Goal: Task Accomplishment & Management: Manage account settings

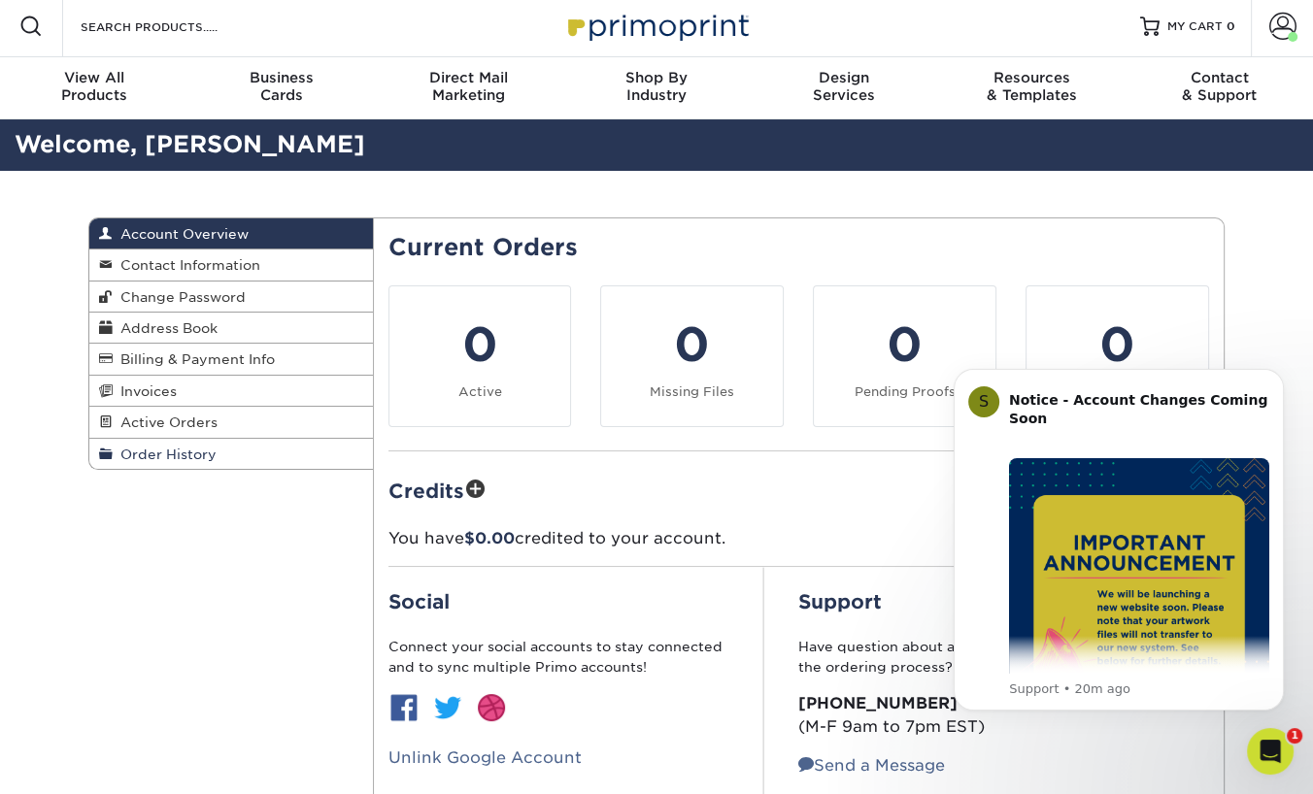
click at [190, 451] on span "Order History" at bounding box center [165, 455] width 104 height 16
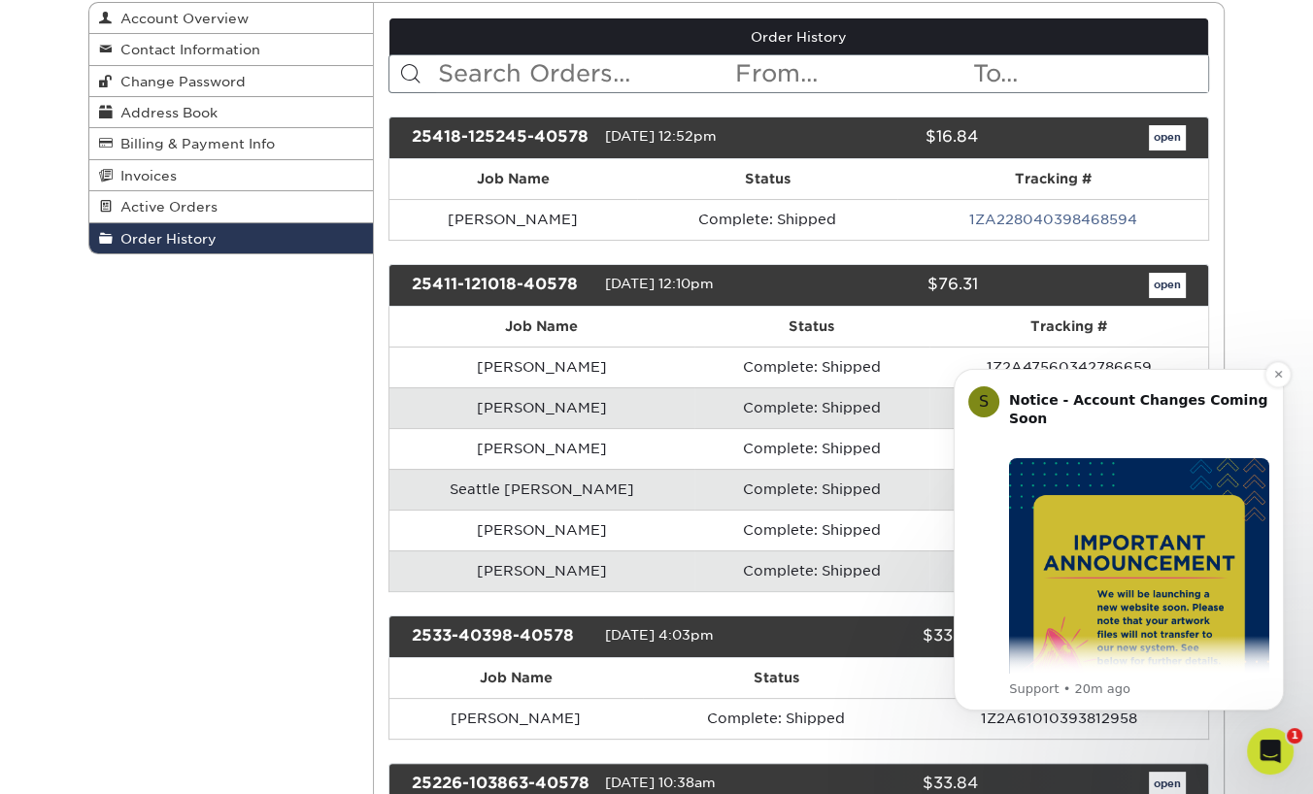
scroll to position [235, 0]
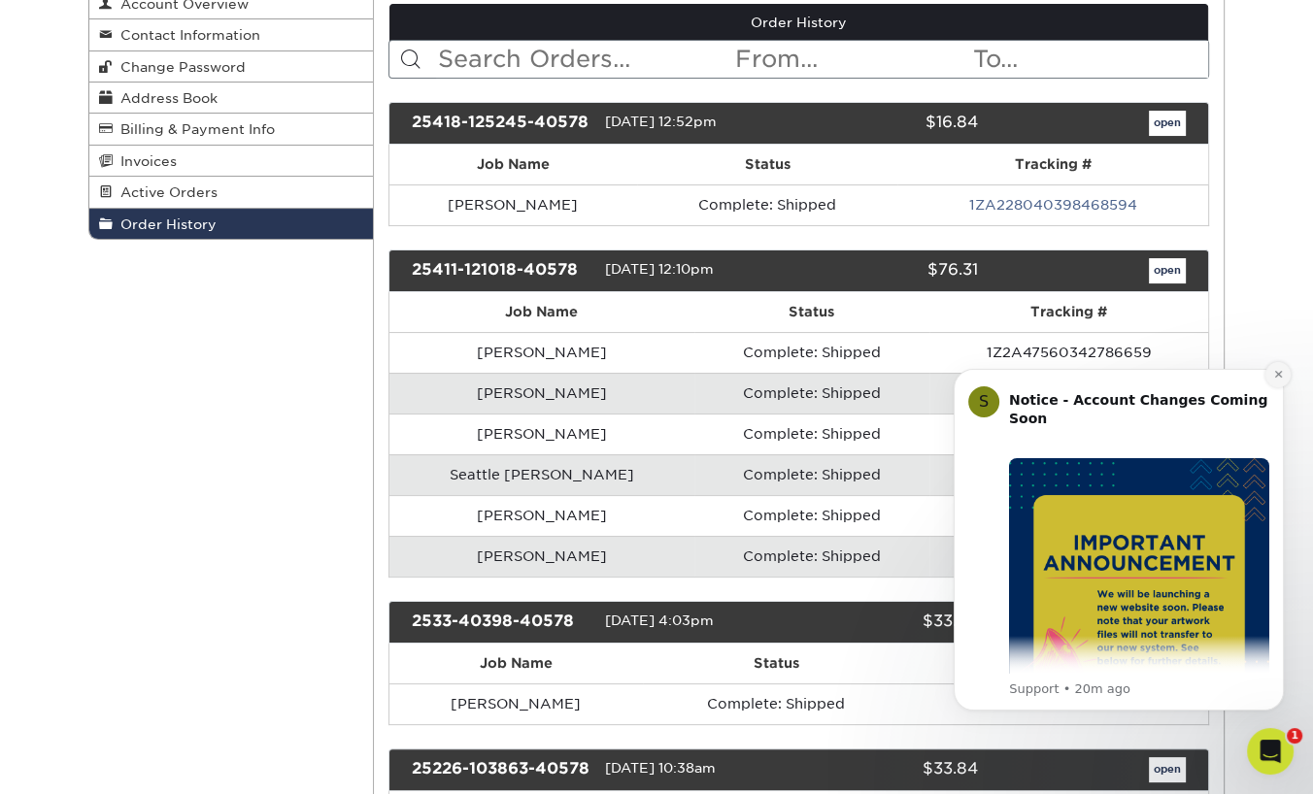
click at [1278, 373] on icon "Dismiss notification" at bounding box center [1278, 374] width 11 height 11
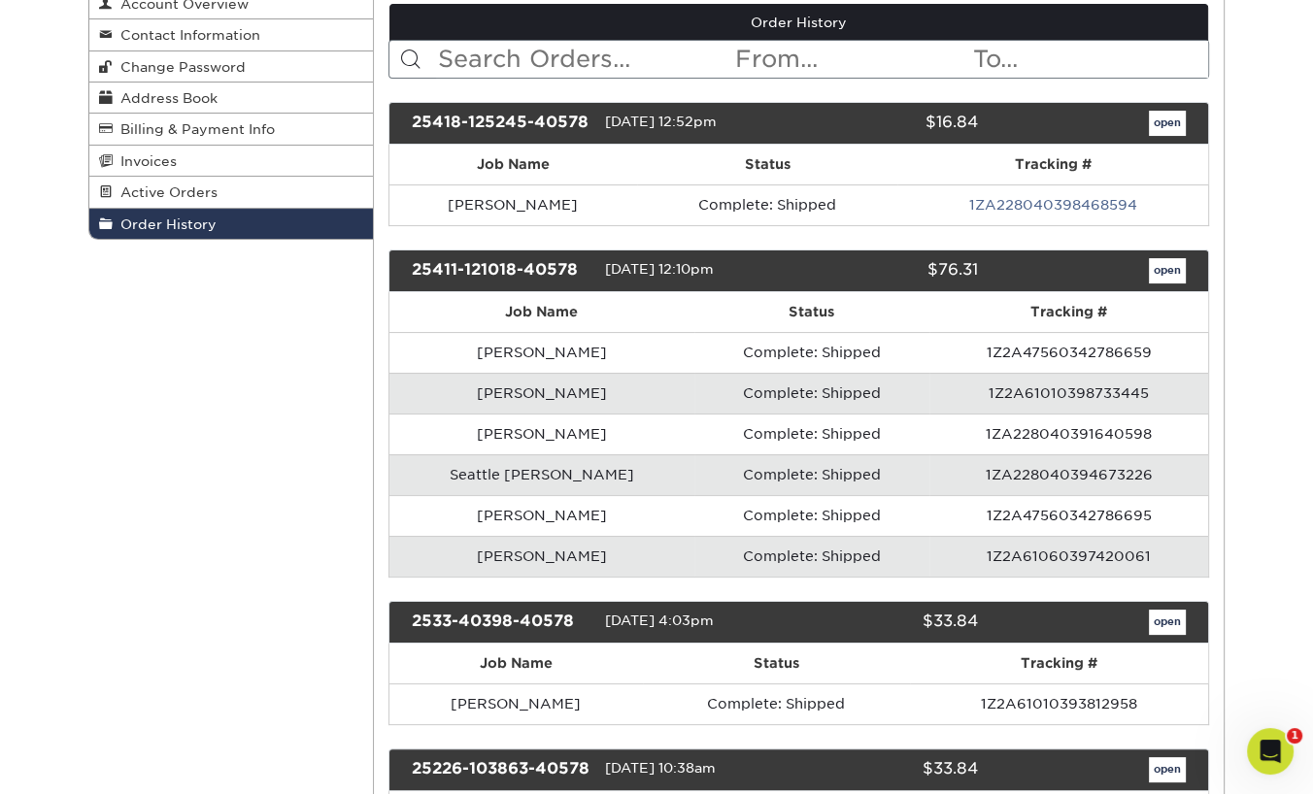
click at [518, 558] on td "[PERSON_NAME]" at bounding box center [541, 556] width 305 height 41
click at [1169, 266] on link "open" at bounding box center [1167, 270] width 37 height 25
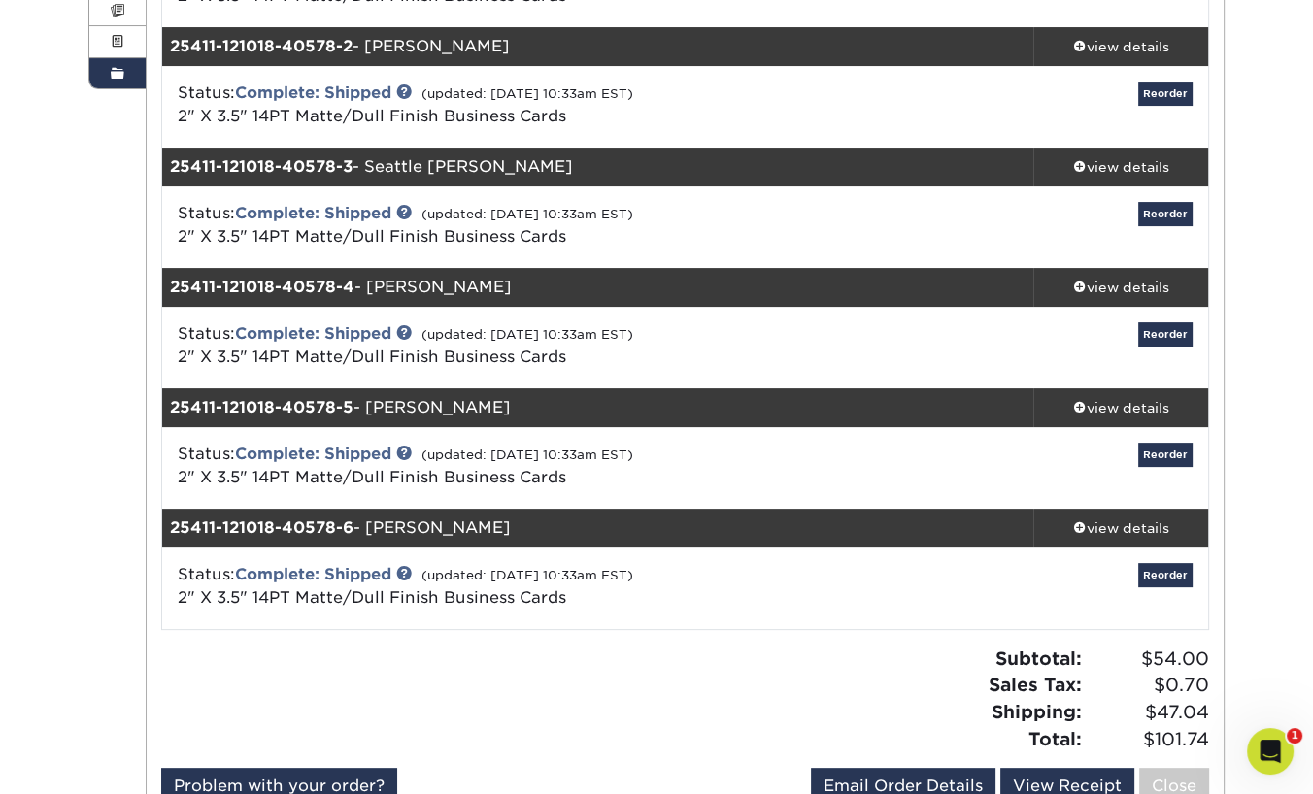
scroll to position [402, 0]
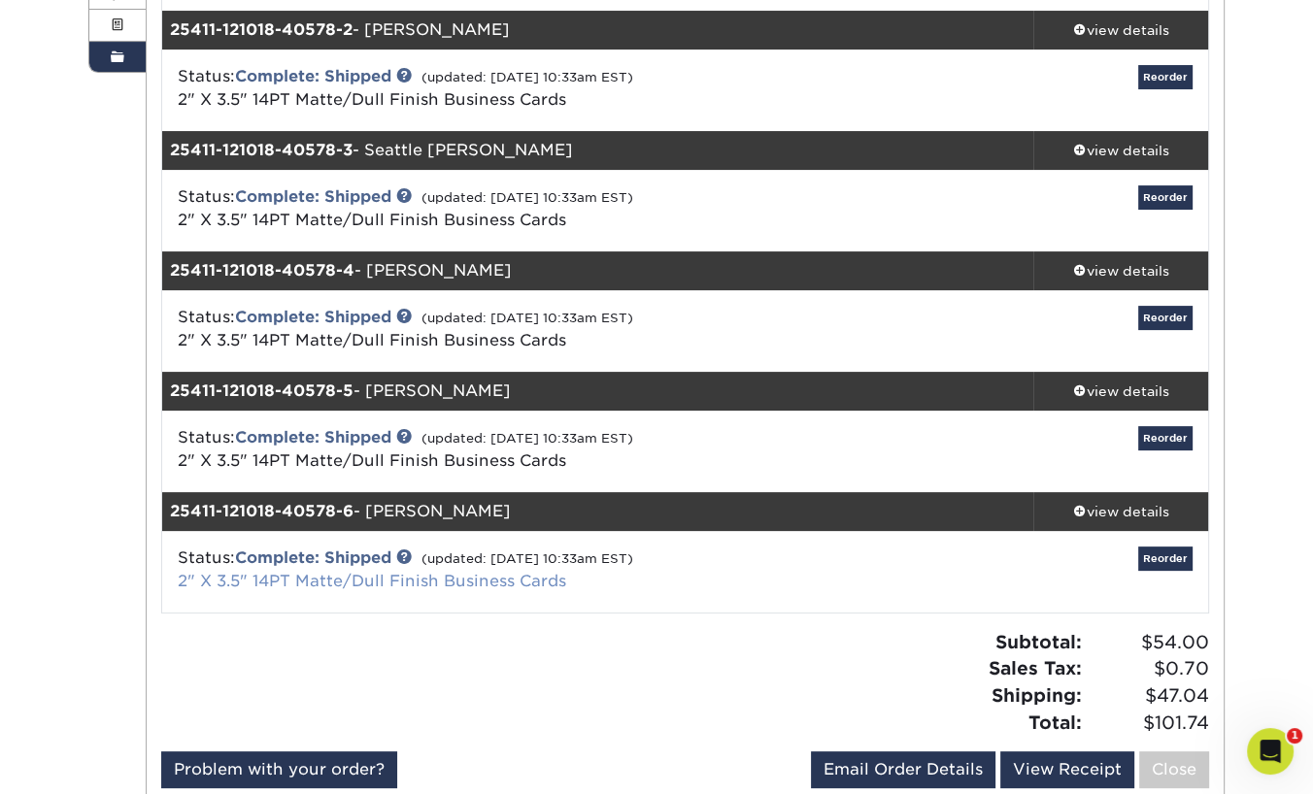
click at [436, 581] on link "2" X 3.5" 14PT Matte/Dull Finish Business Cards" at bounding box center [372, 581] width 388 height 18
